Goal: Find contact information: Find contact information

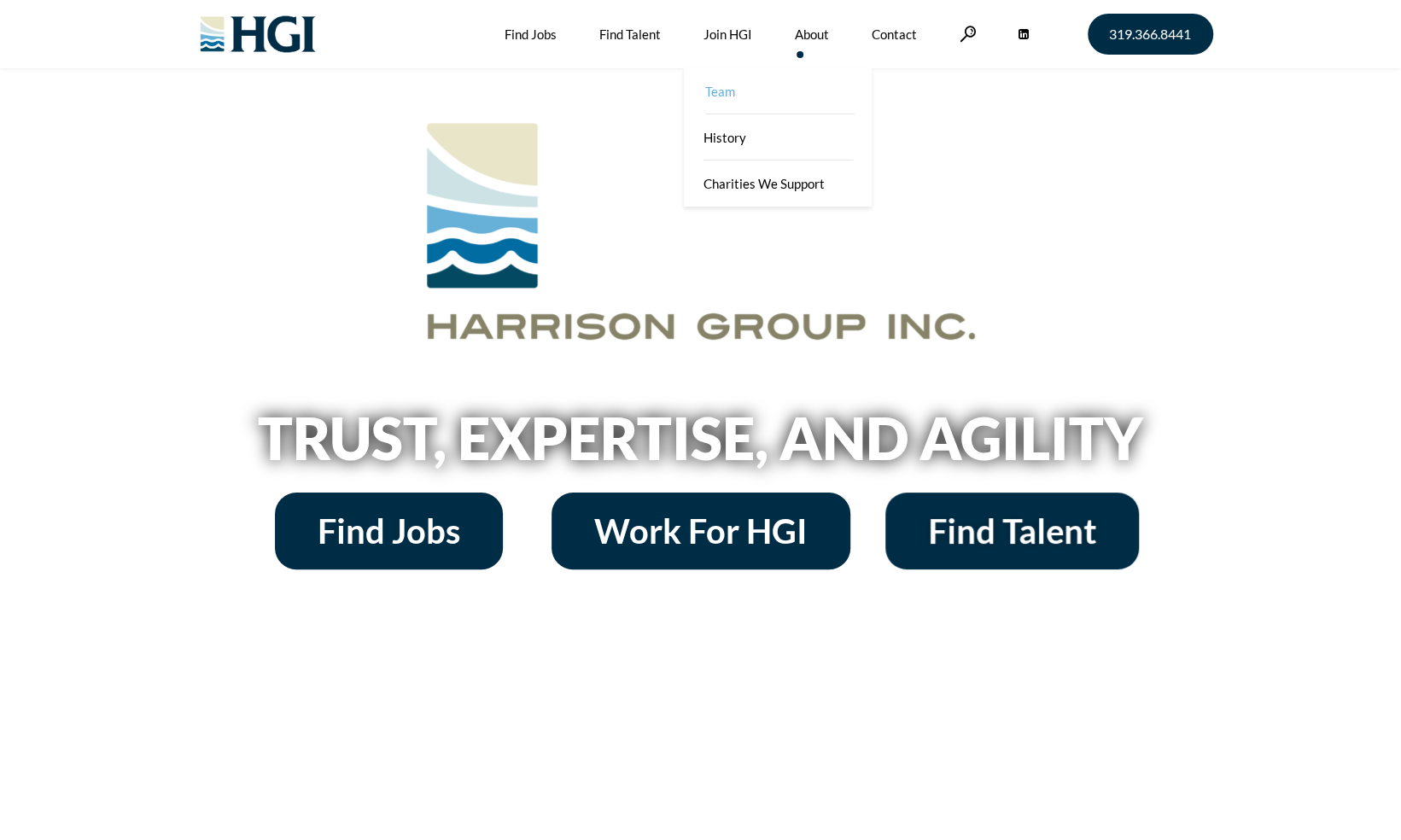
click at [808, 90] on link "Team" at bounding box center [779, 91] width 188 height 46
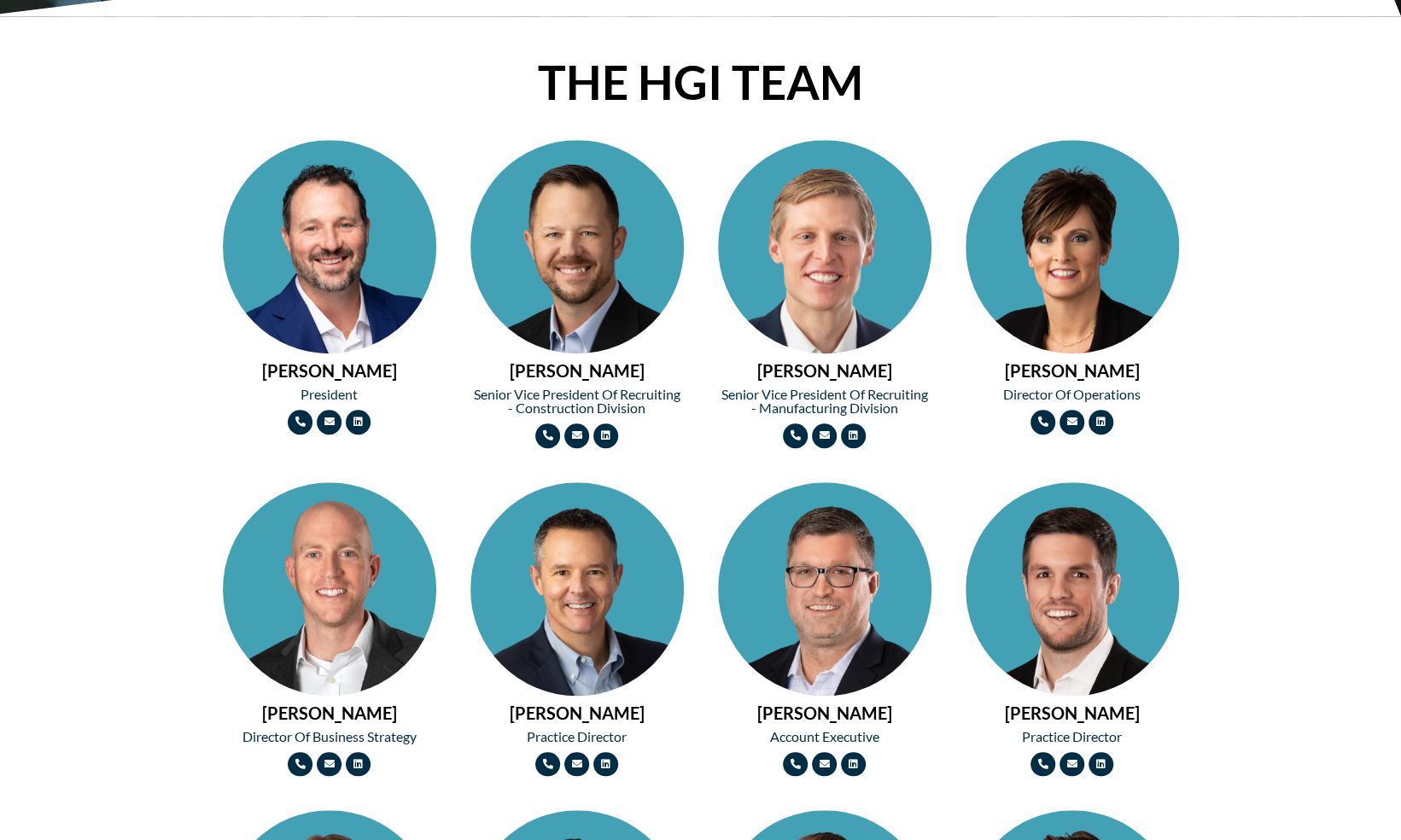
scroll to position [717, 0]
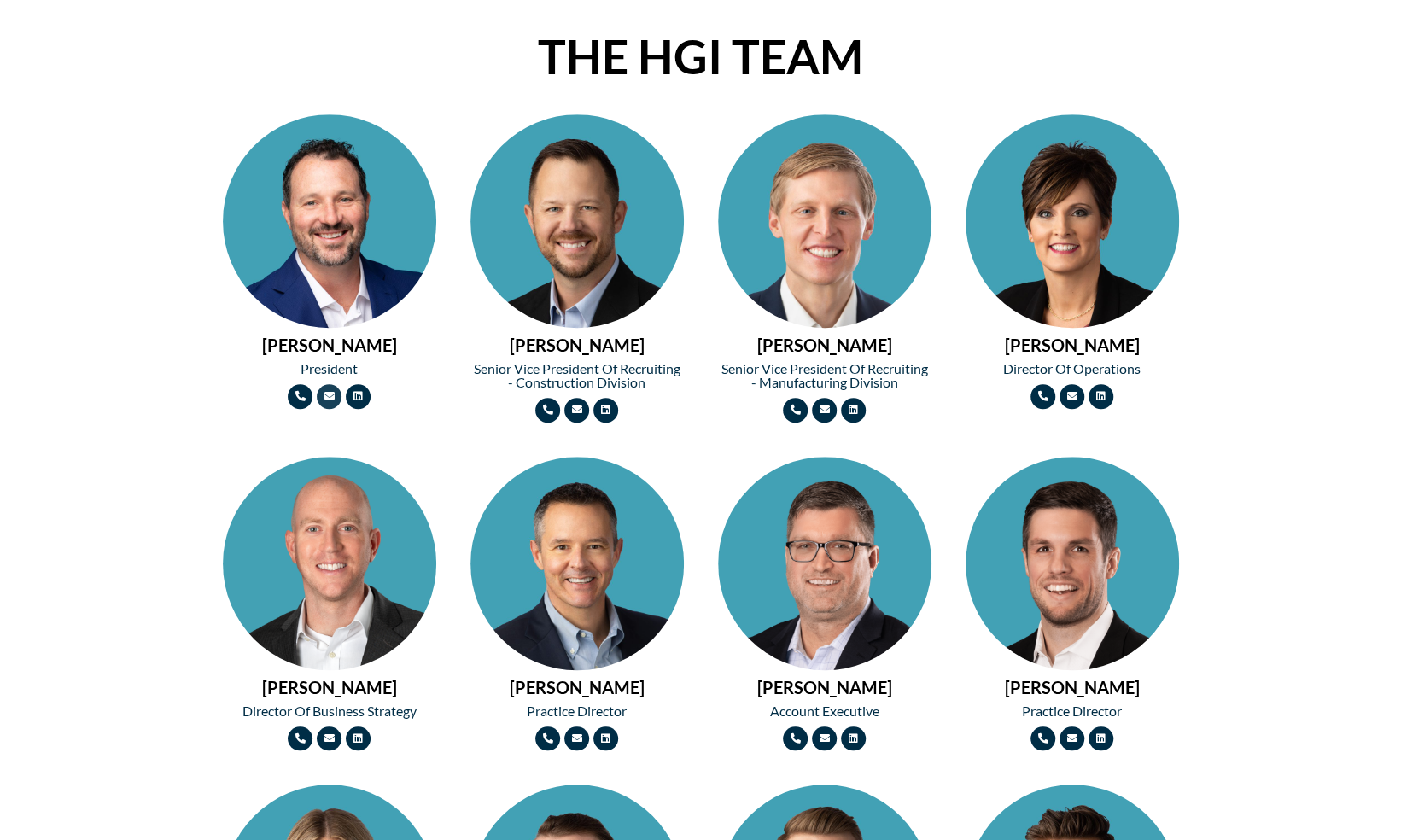
click at [330, 397] on icon at bounding box center [329, 396] width 11 height 11
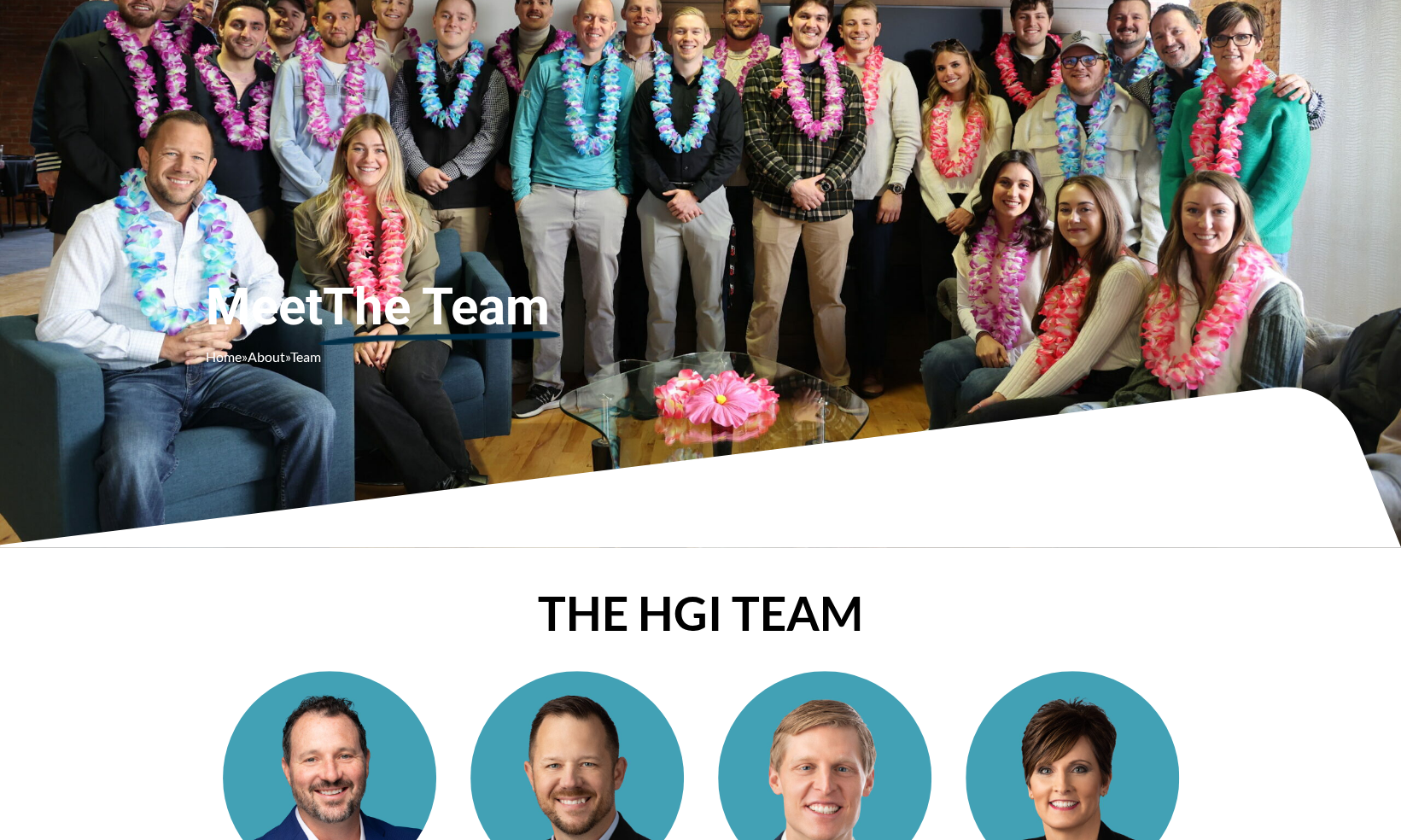
scroll to position [0, 0]
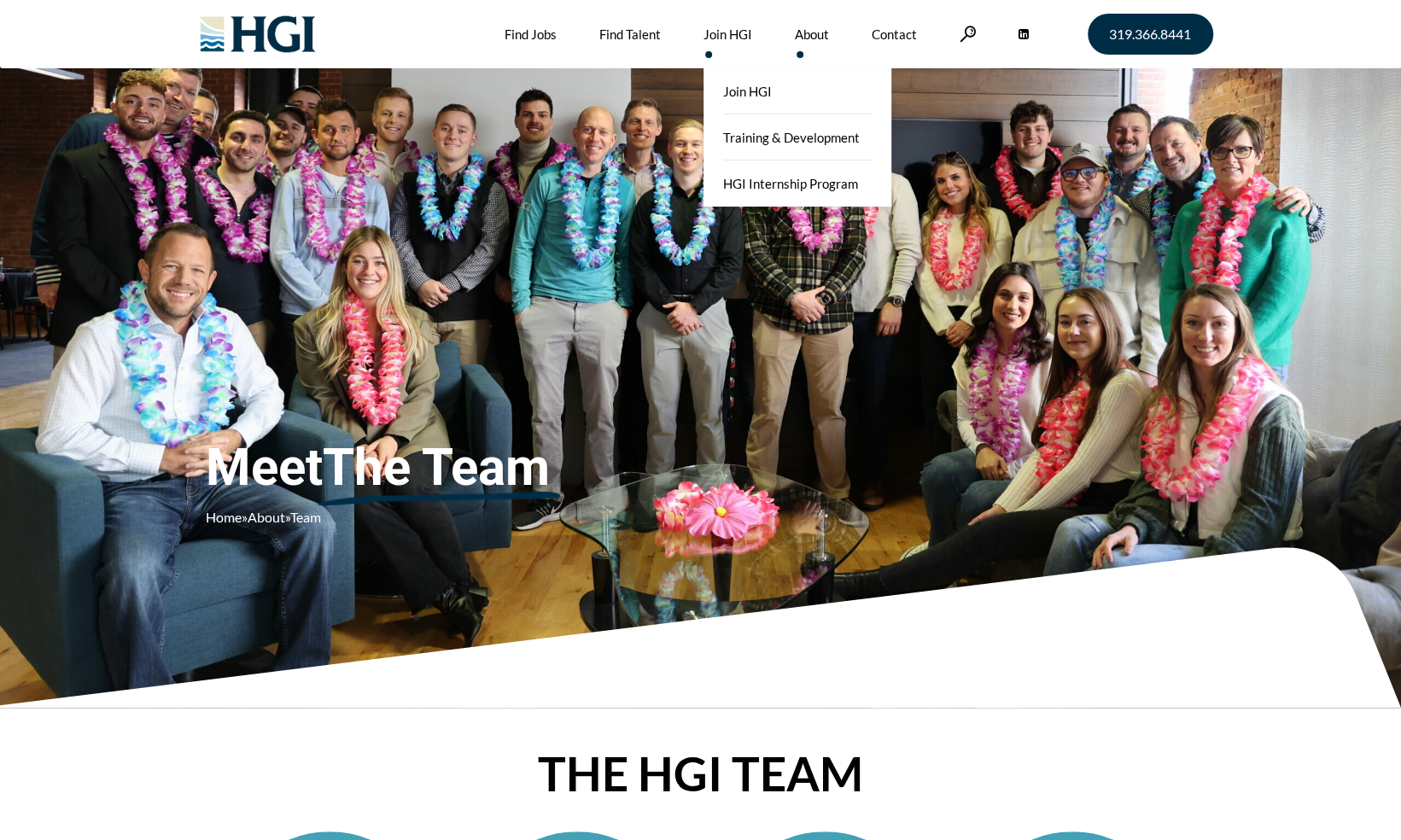
click at [724, 38] on link "Join HGI" at bounding box center [727, 34] width 49 height 68
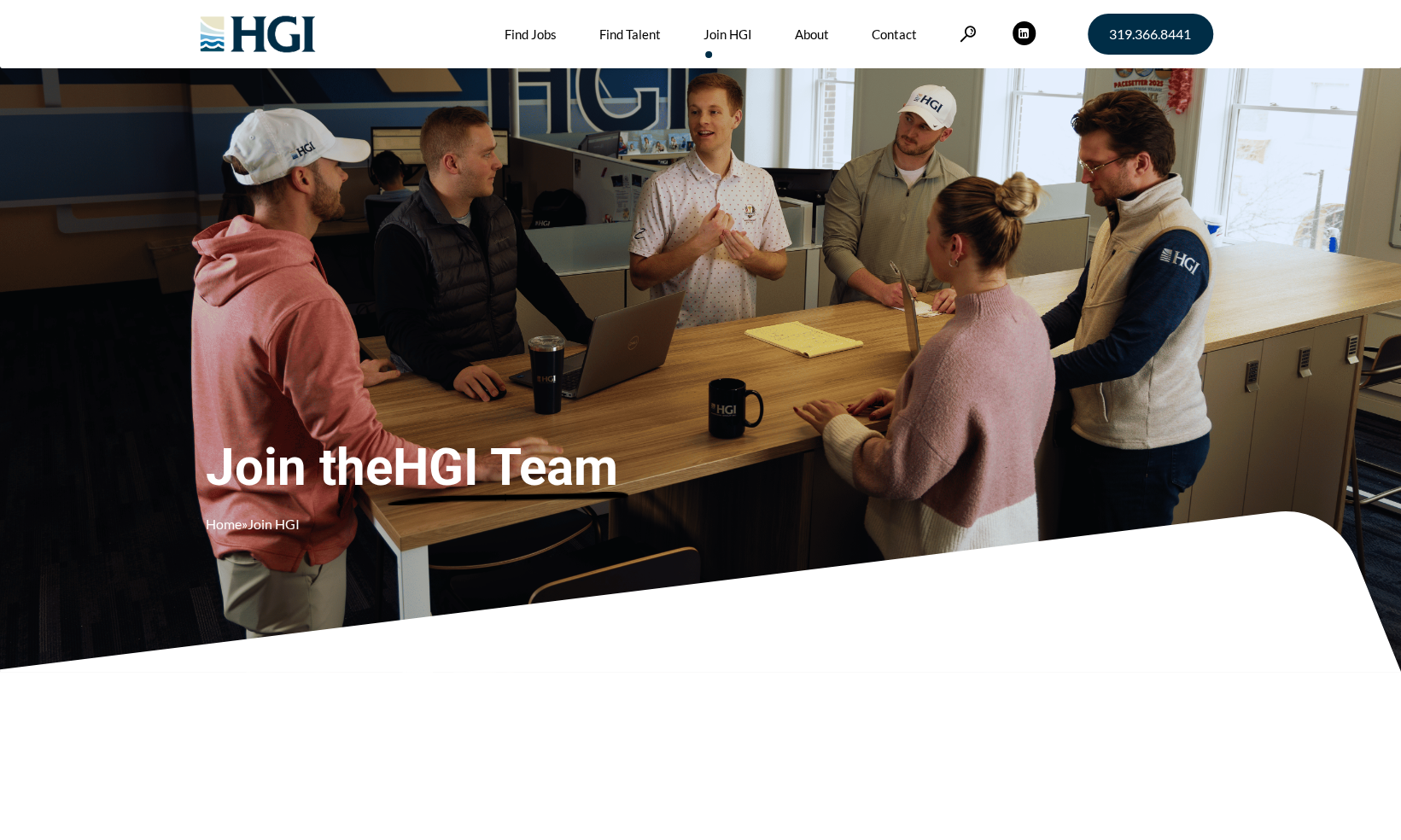
click at [1023, 33] on span at bounding box center [1024, 33] width 23 height 23
